Goal: Information Seeking & Learning: Learn about a topic

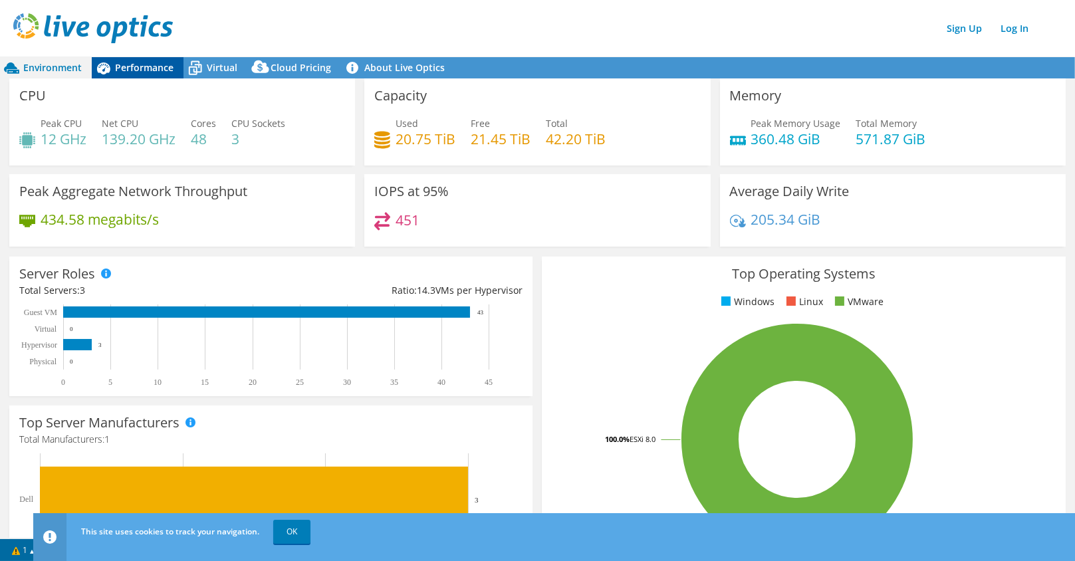
click at [136, 74] on span "Performance" at bounding box center [144, 67] width 58 height 13
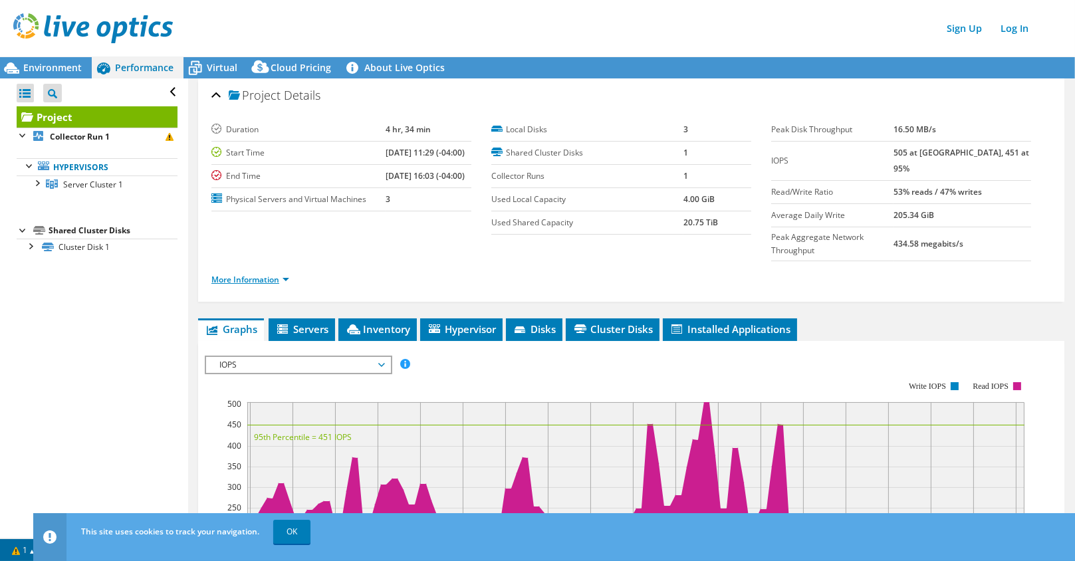
click at [288, 274] on link "More Information" at bounding box center [250, 279] width 78 height 11
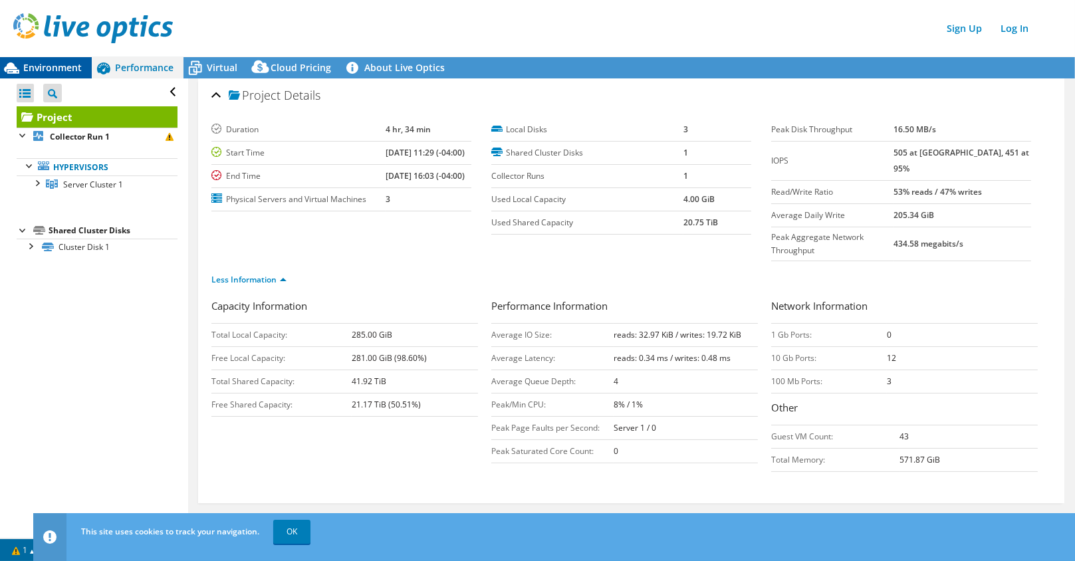
click at [63, 64] on span "Environment" at bounding box center [52, 67] width 58 height 13
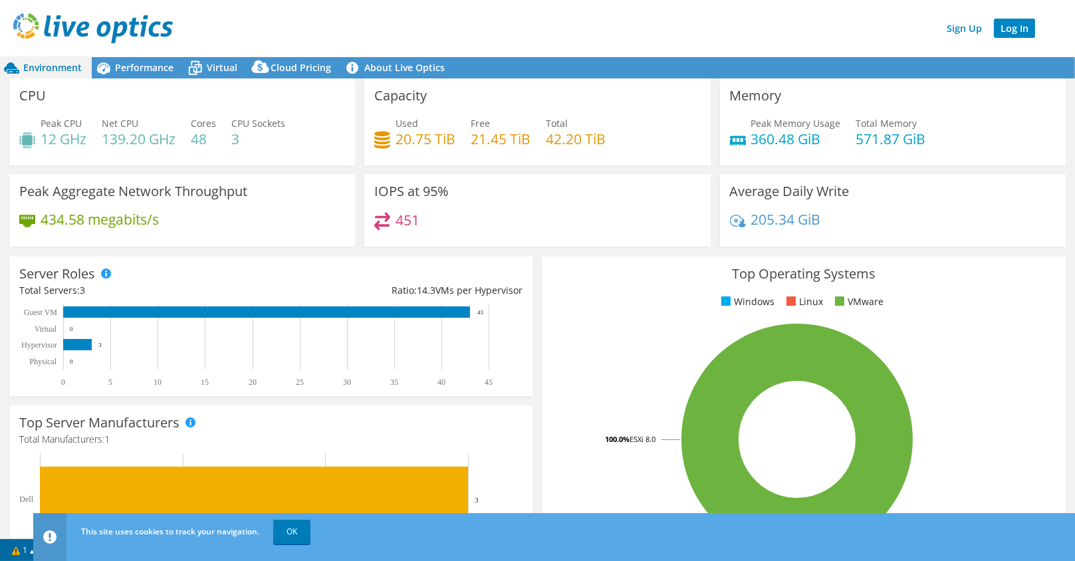
click at [1006, 28] on link "Log In" at bounding box center [1014, 28] width 41 height 19
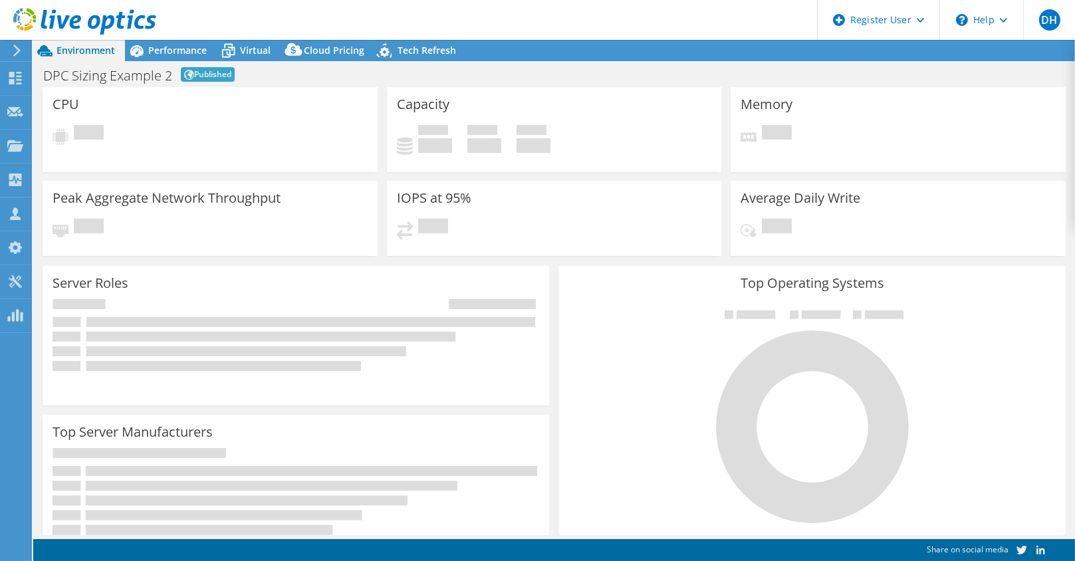
select select "EUFrankfurt"
select select "EUR"
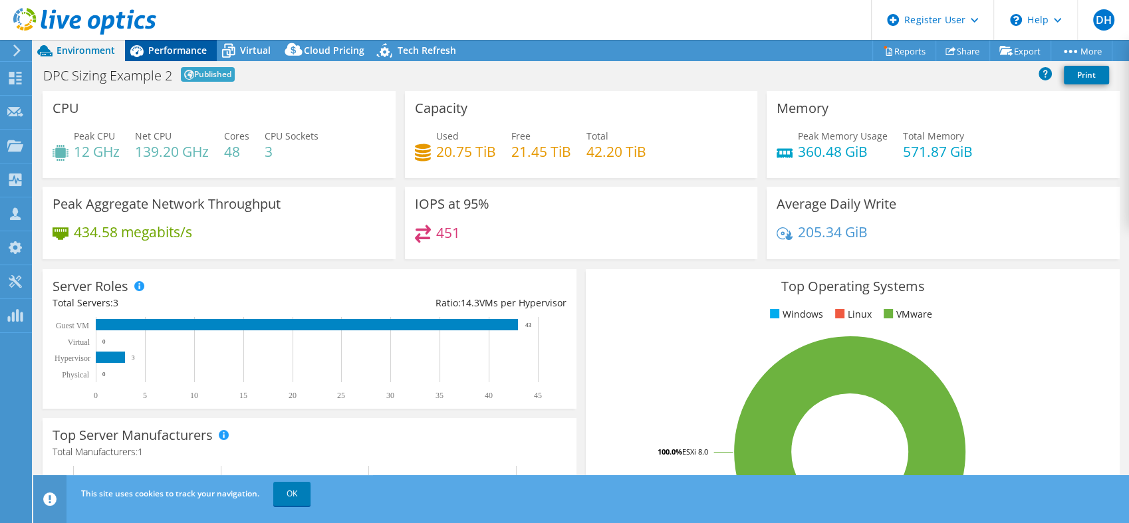
click at [178, 45] on span "Performance" at bounding box center [177, 50] width 58 height 13
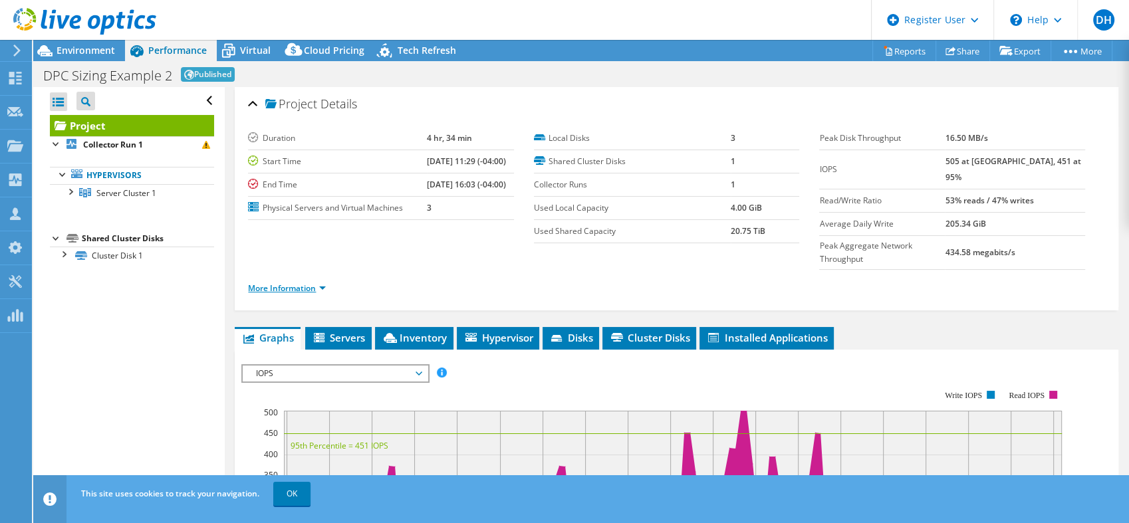
click at [322, 283] on link "More Information" at bounding box center [287, 288] width 78 height 11
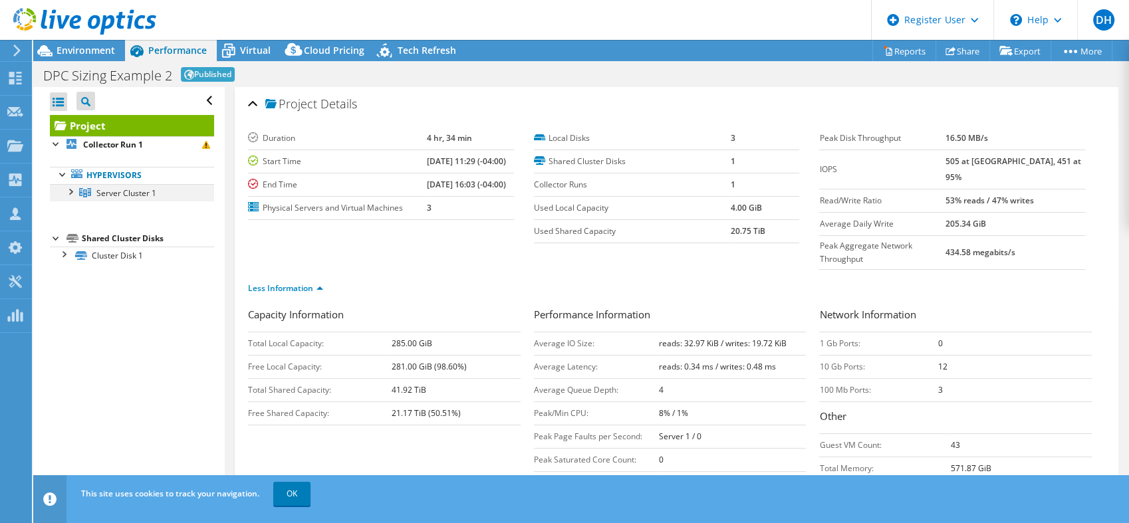
click at [70, 190] on div at bounding box center [69, 190] width 13 height 13
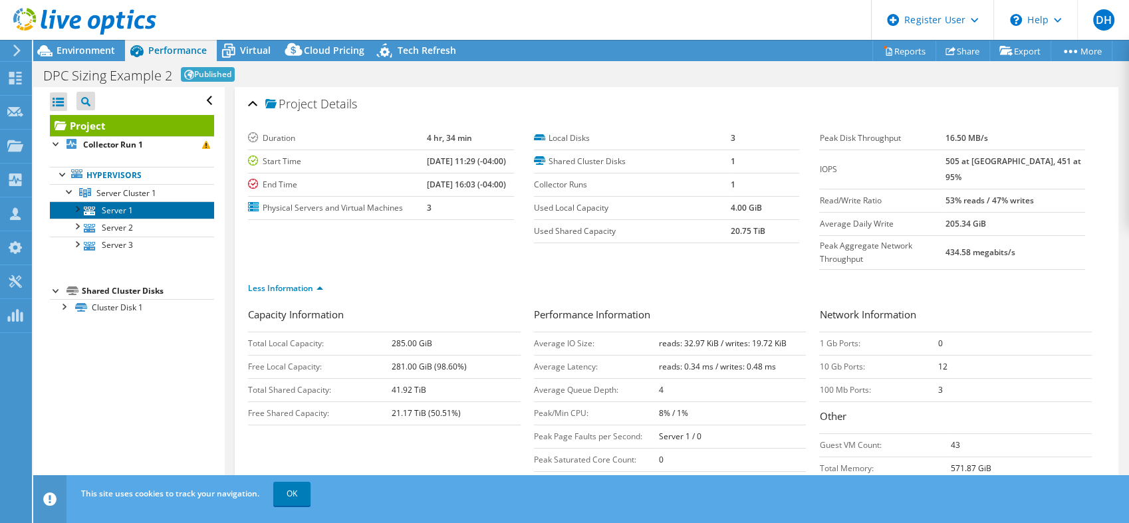
click at [117, 213] on link "Server 1" at bounding box center [132, 209] width 164 height 17
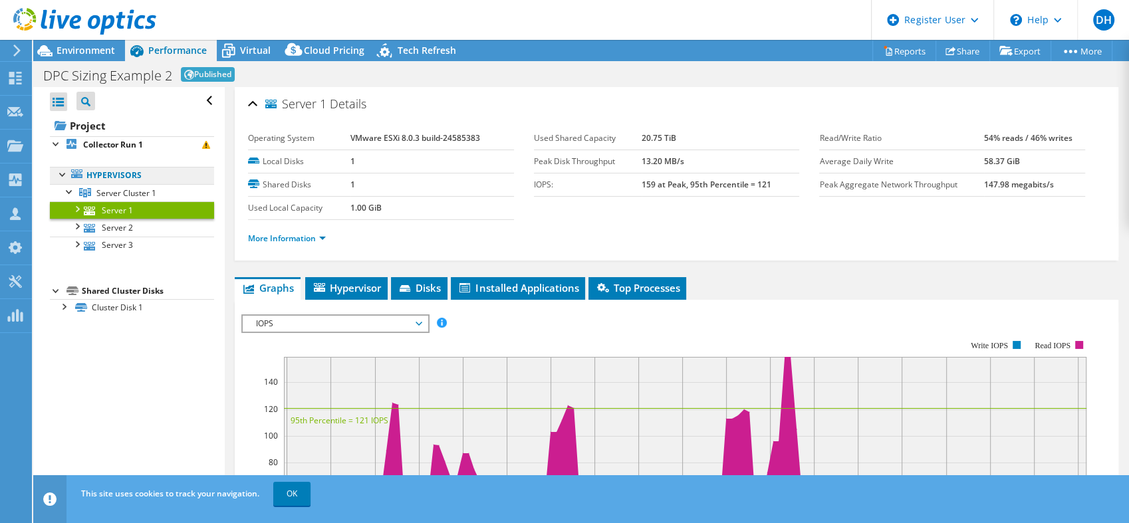
click at [119, 177] on link "Hypervisors" at bounding box center [132, 175] width 164 height 17
click at [86, 138] on link "Collector Run 1" at bounding box center [132, 144] width 164 height 17
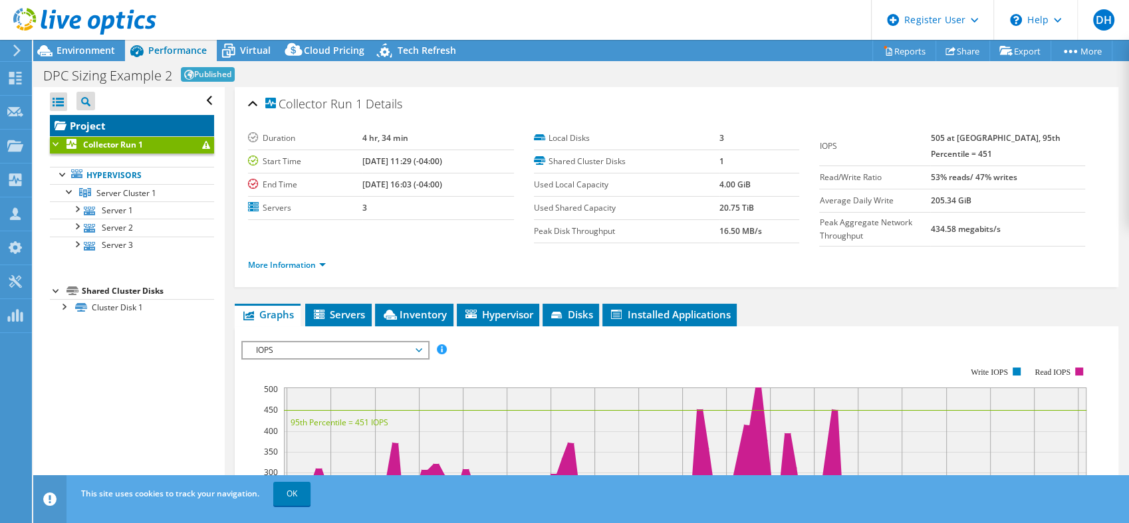
click at [93, 128] on link "Project" at bounding box center [132, 125] width 164 height 21
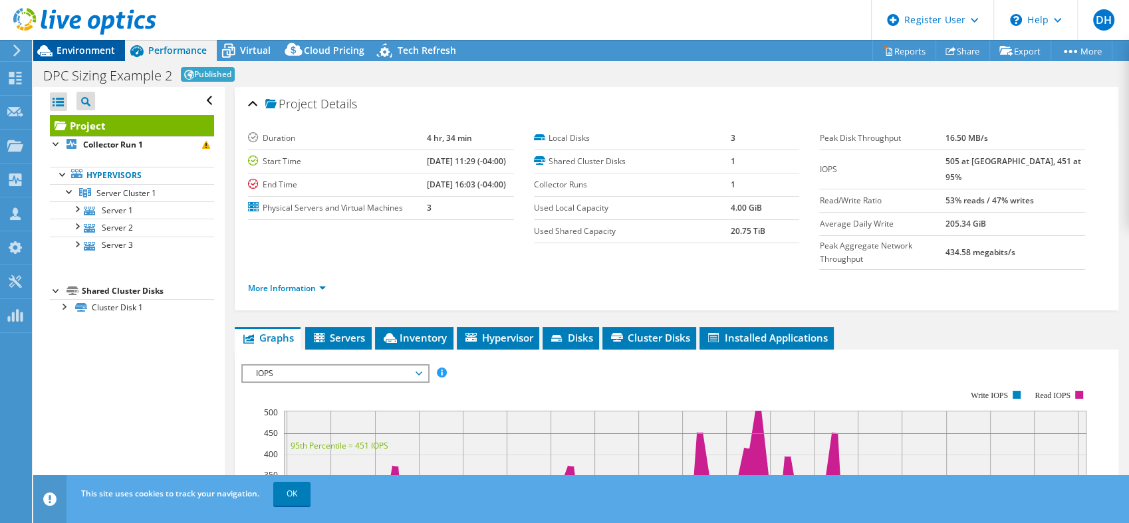
click at [106, 55] on span "Environment" at bounding box center [86, 50] width 58 height 13
